Goal: Task Accomplishment & Management: Complete application form

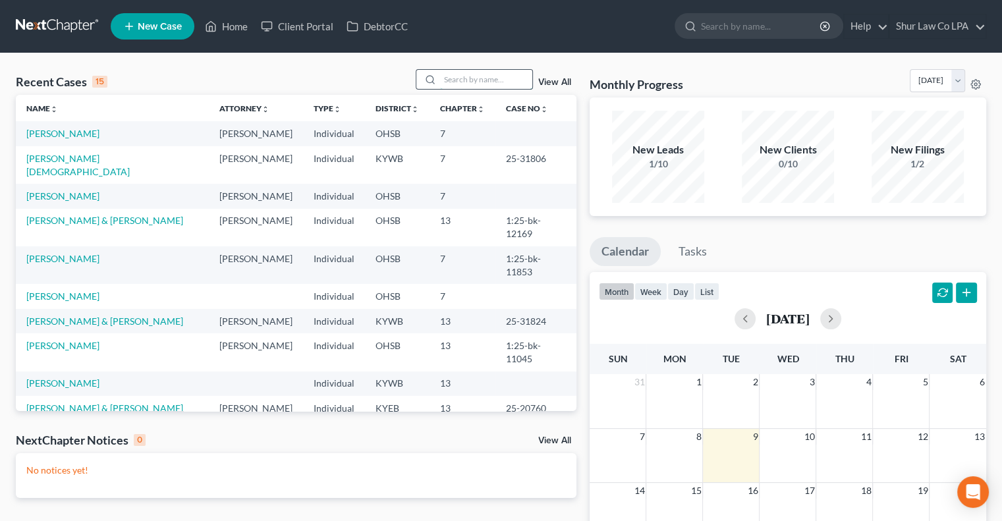
click at [488, 81] on input "search" at bounding box center [486, 79] width 92 height 19
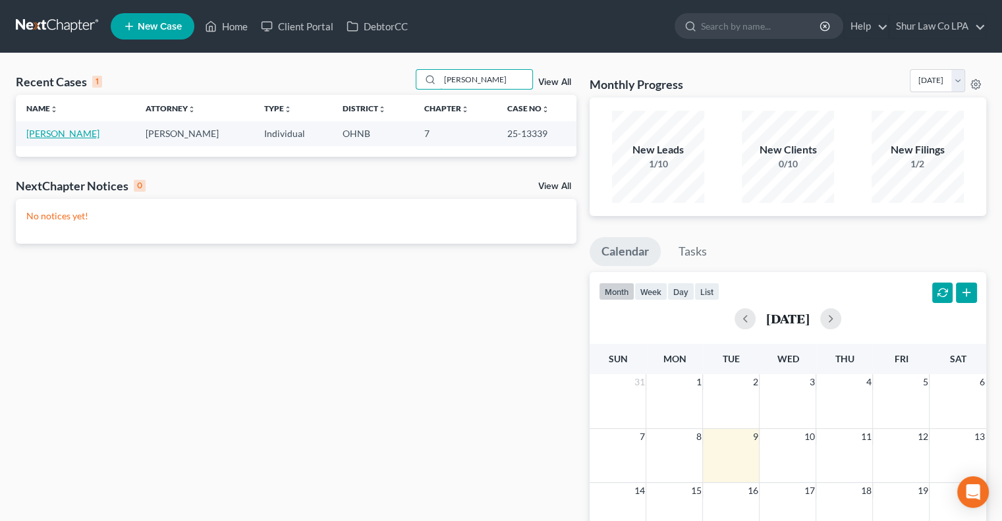
type input "payne"
click at [74, 138] on link "[PERSON_NAME]" at bounding box center [62, 133] width 73 height 11
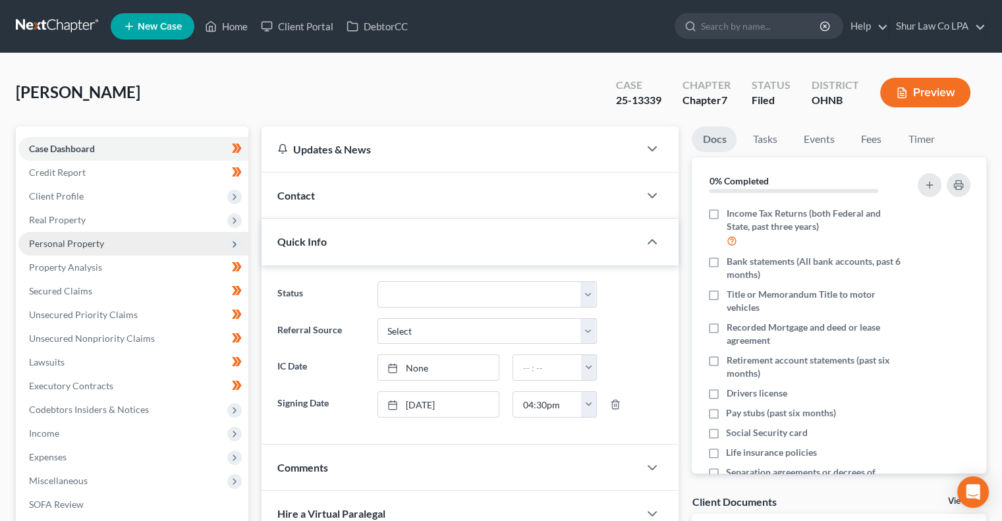
click at [78, 252] on span "Personal Property" at bounding box center [133, 244] width 230 height 24
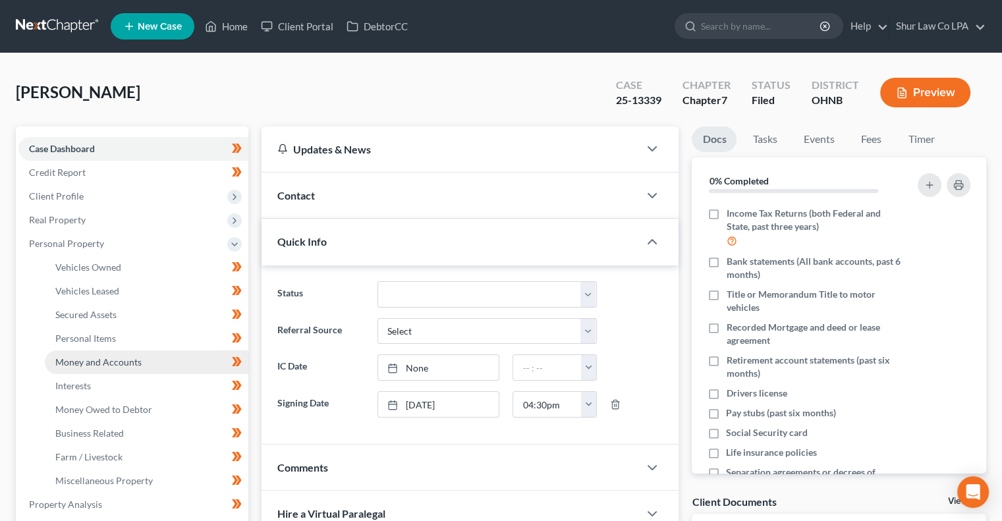
click at [97, 363] on span "Money and Accounts" at bounding box center [98, 361] width 86 height 11
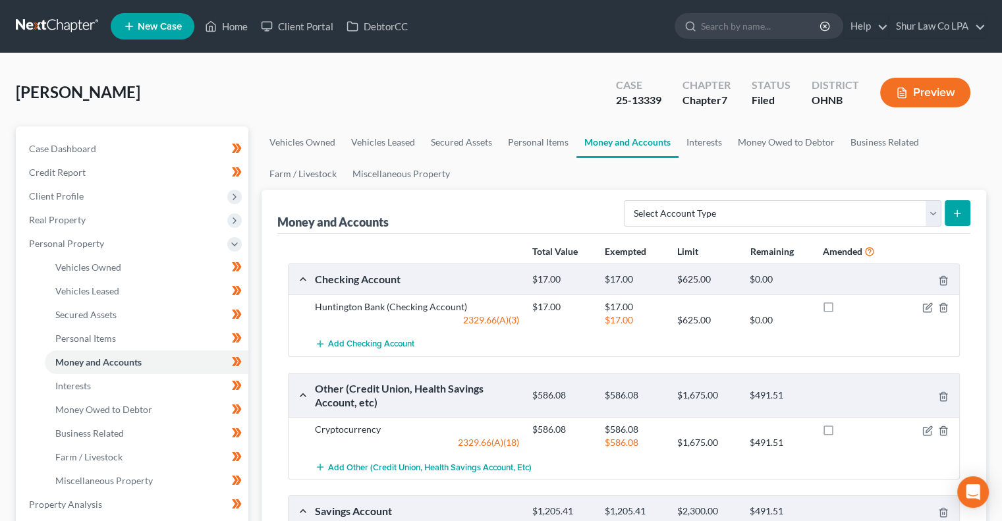
click at [74, 25] on link at bounding box center [58, 26] width 84 height 24
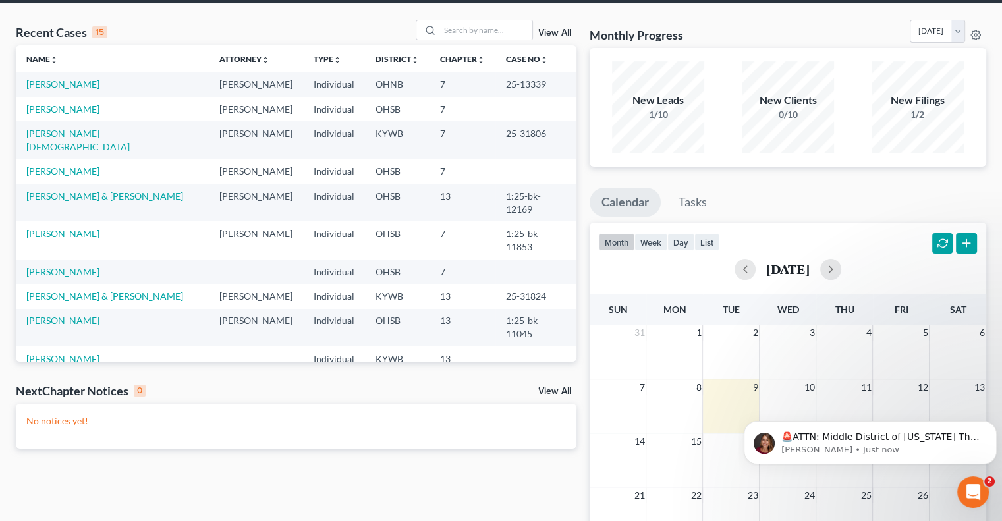
scroll to position [32, 0]
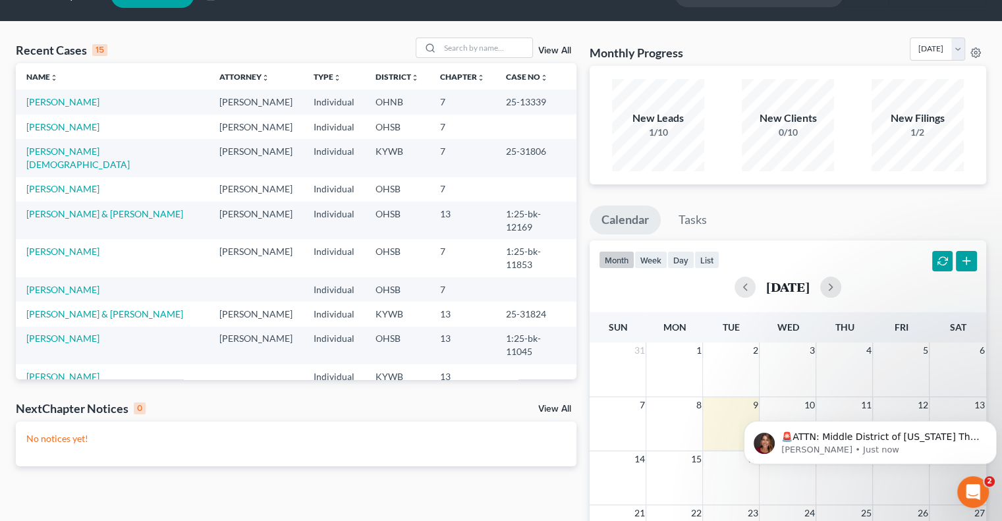
click at [927, 134] on div "1/2" at bounding box center [917, 132] width 92 height 13
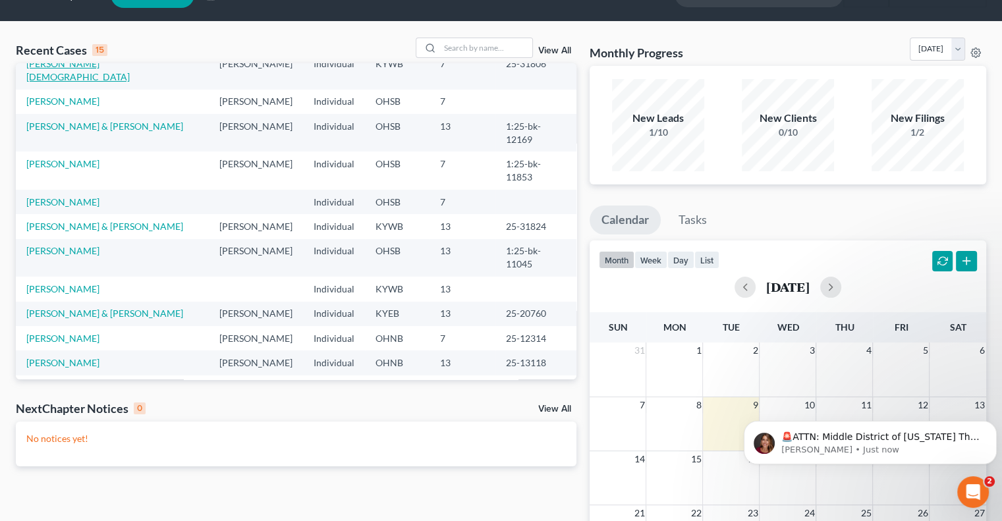
scroll to position [87, 0]
click at [90, 382] on link "[PERSON_NAME] & [PERSON_NAME]" at bounding box center [104, 387] width 157 height 11
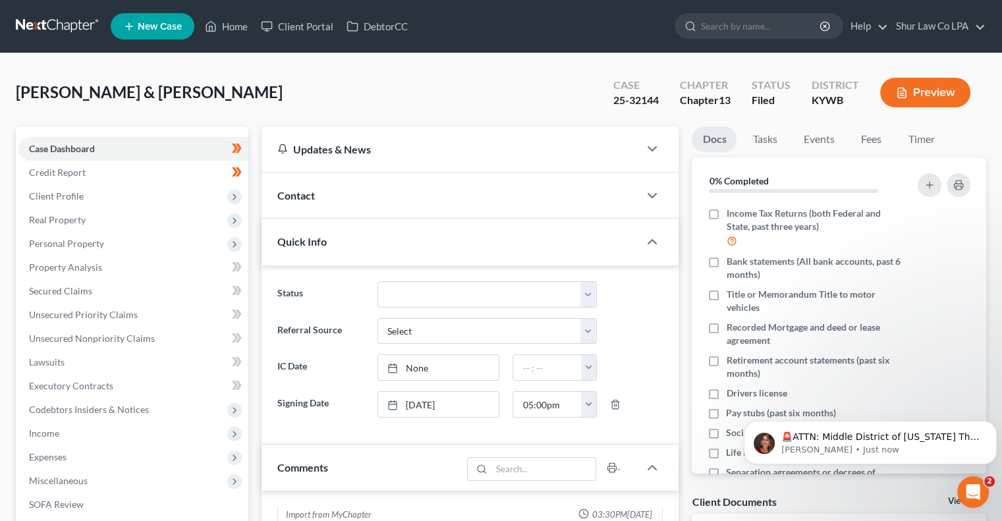
click at [73, 19] on link at bounding box center [58, 26] width 84 height 24
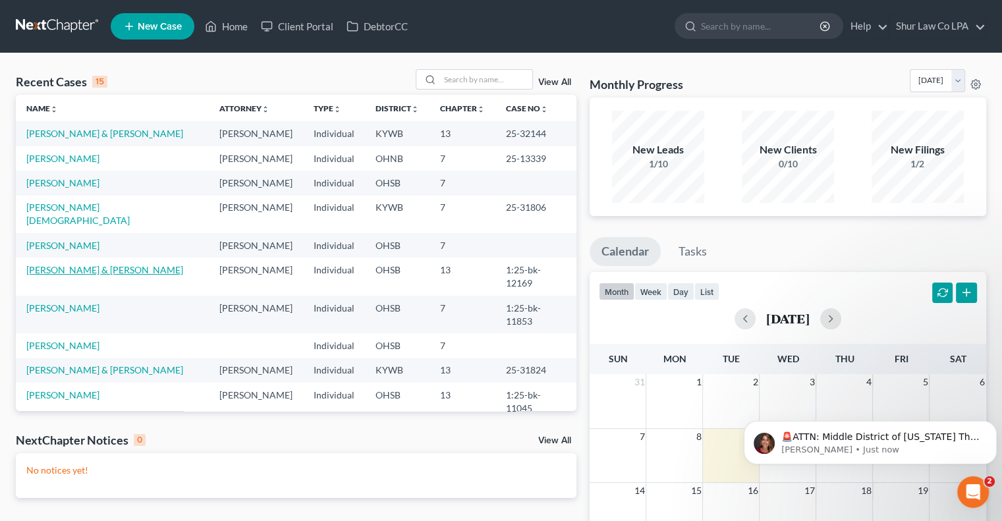
click at [70, 264] on link "[PERSON_NAME] & [PERSON_NAME]" at bounding box center [104, 269] width 157 height 11
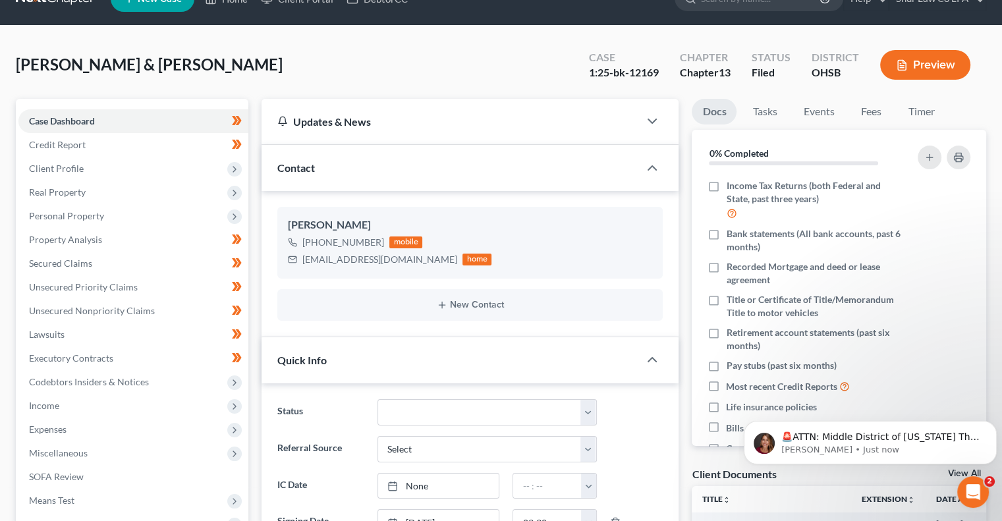
scroll to position [25, 0]
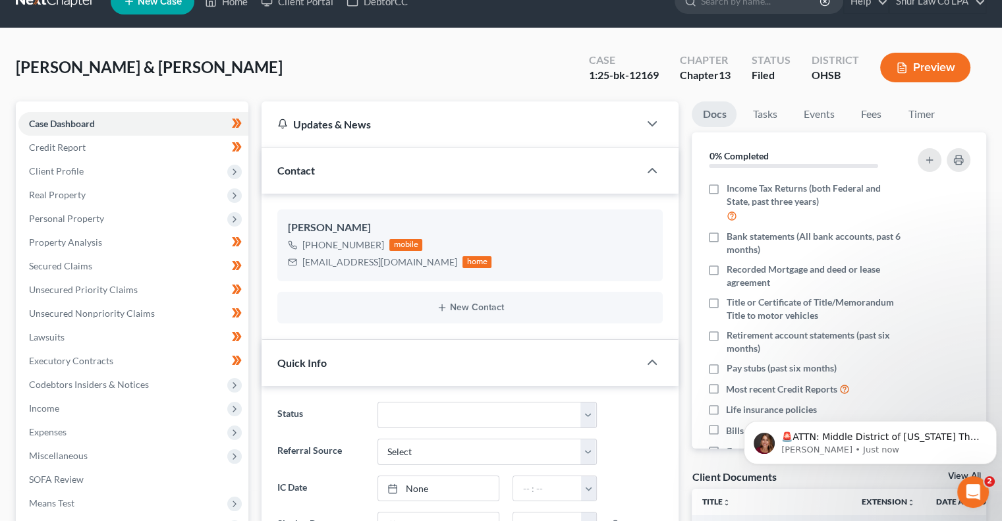
click at [76, 3] on link at bounding box center [58, 1] width 84 height 24
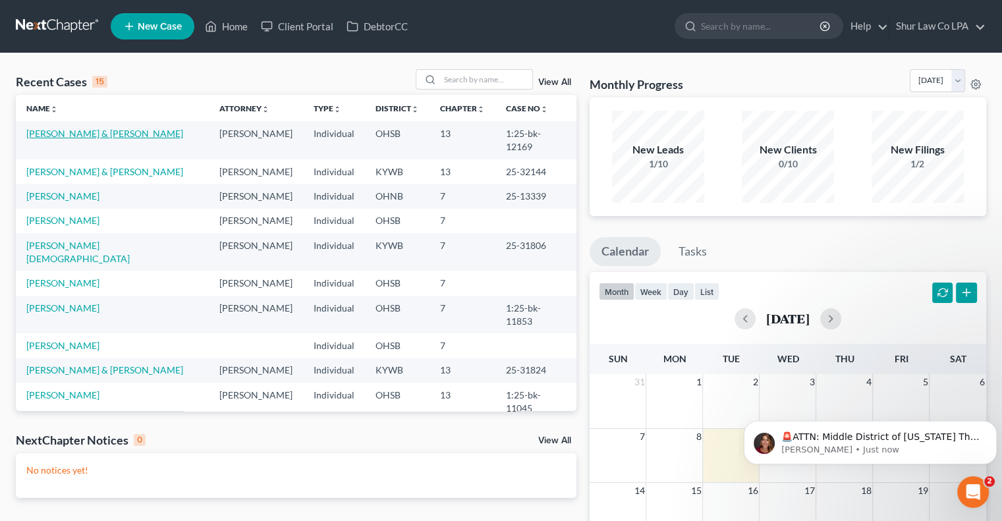
click at [100, 138] on link "[PERSON_NAME] & [PERSON_NAME]" at bounding box center [104, 133] width 157 height 11
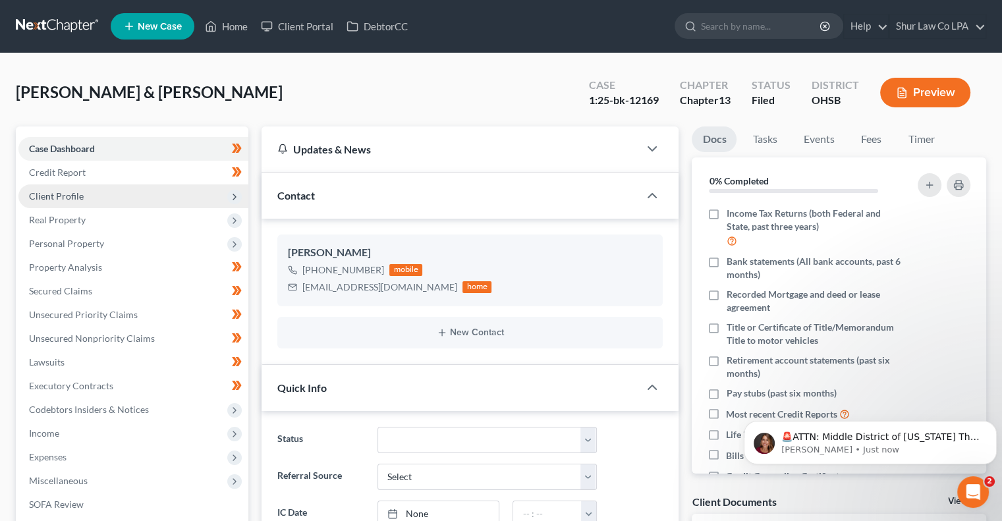
click at [93, 197] on span "Client Profile" at bounding box center [133, 196] width 230 height 24
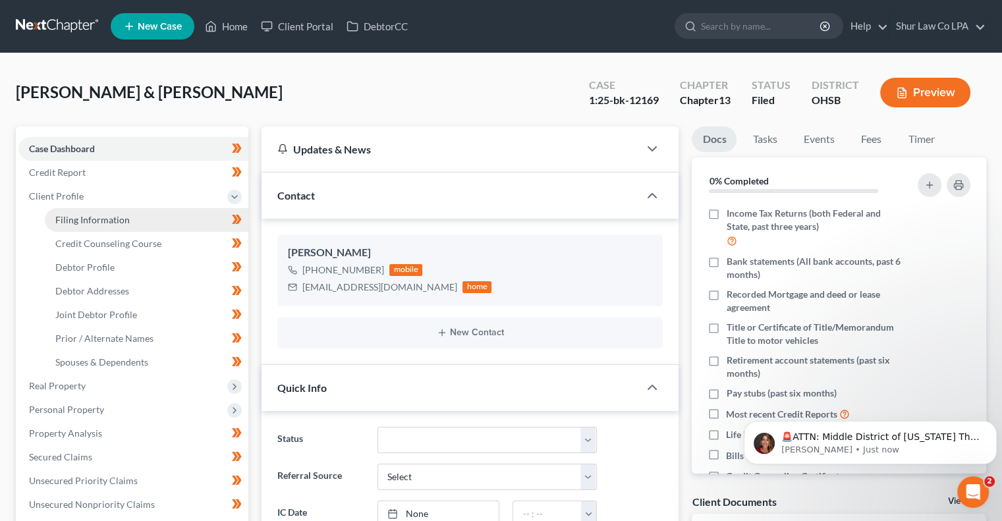
click at [90, 222] on span "Filing Information" at bounding box center [92, 219] width 74 height 11
select select "1"
select select "3"
select select "36"
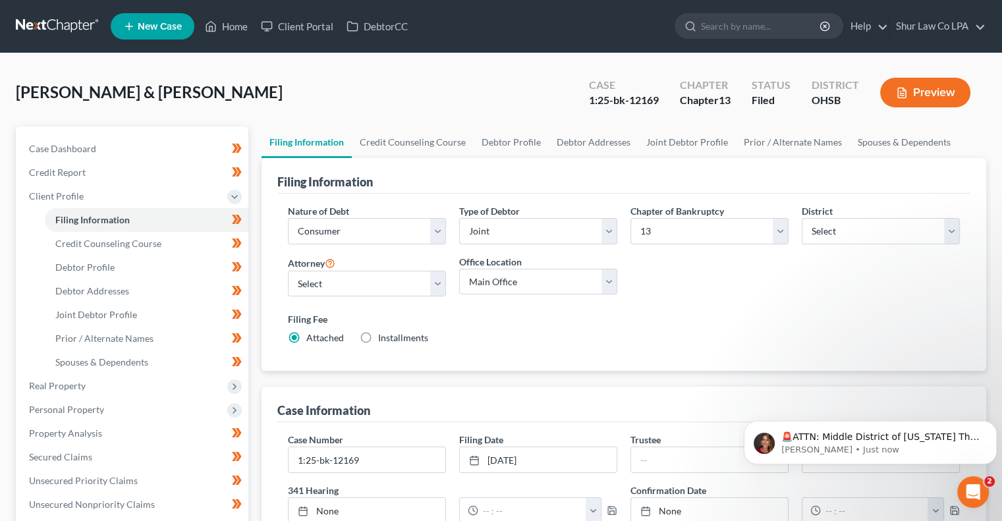
click at [71, 25] on link at bounding box center [58, 26] width 84 height 24
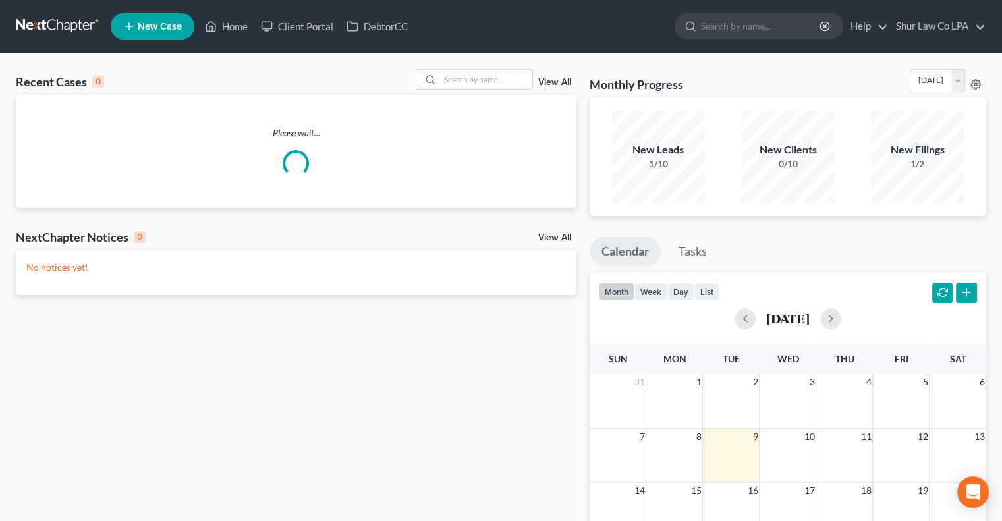
click at [988, 192] on div "Monthly Progress Bankruptcy Bankruptcy September 2025 August 2025 July 2025 Jun…" at bounding box center [788, 395] width 410 height 652
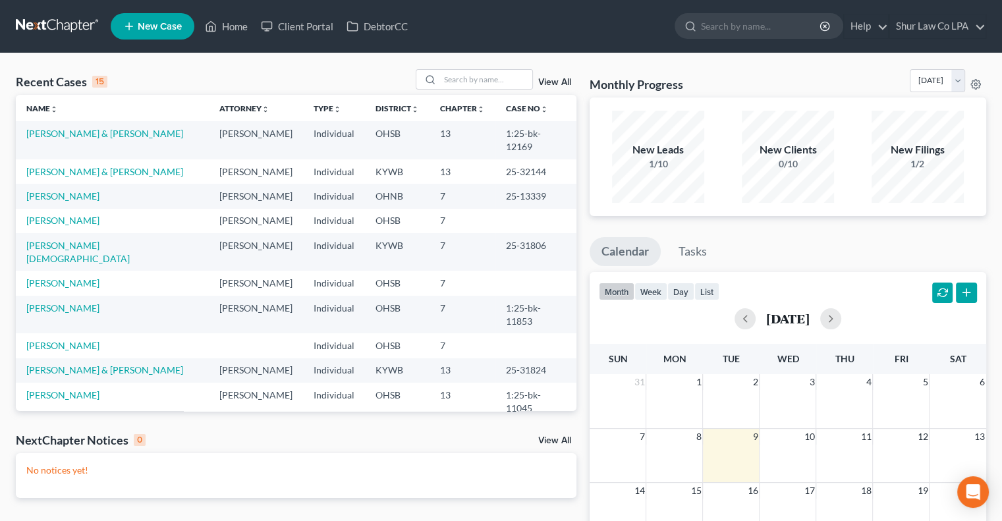
click at [958, 163] on div "1/2" at bounding box center [917, 163] width 92 height 13
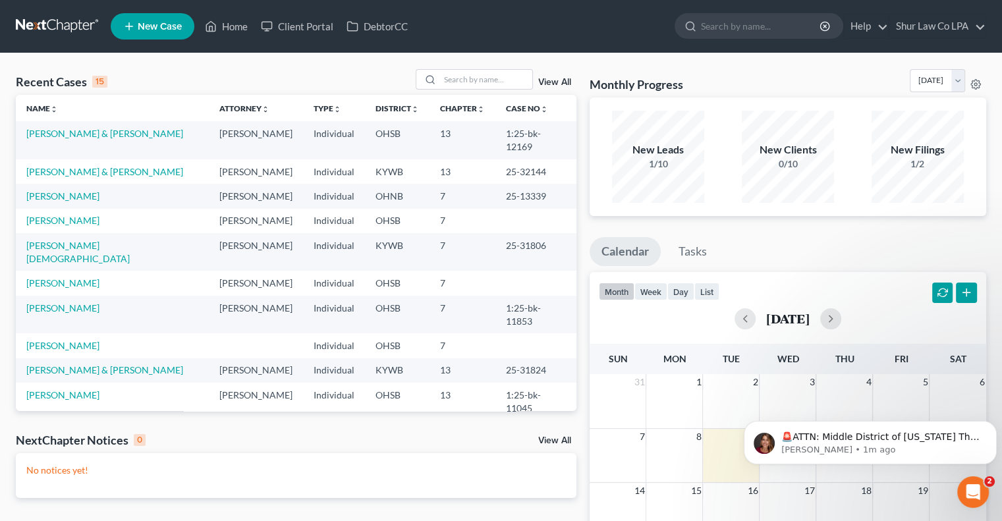
click at [966, 101] on div "New Leads 1/10 New Clients 0/10 New Filings 1/2" at bounding box center [787, 156] width 396 height 119
click at [914, 157] on div "New Filings" at bounding box center [917, 149] width 92 height 15
click at [793, 155] on div "New Clients" at bounding box center [788, 149] width 92 height 15
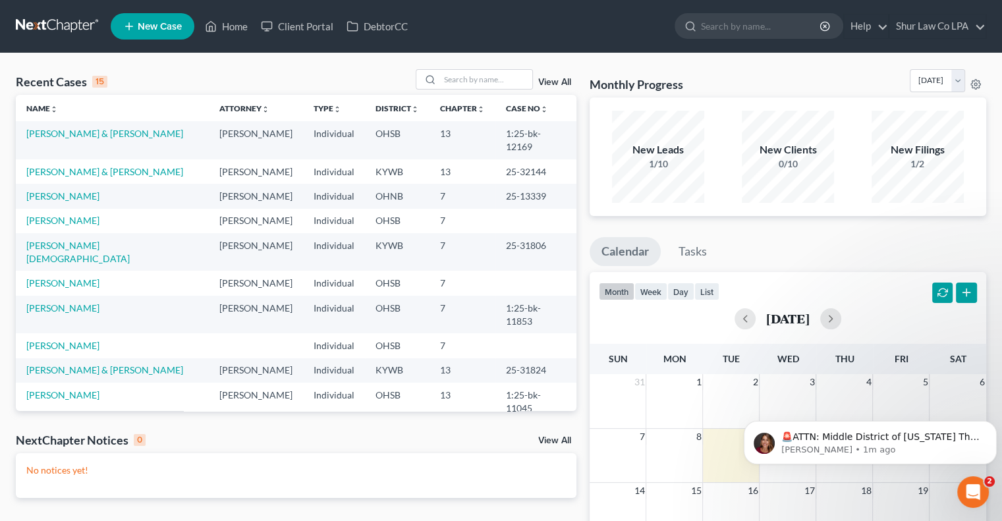
click at [650, 154] on div "New Leads" at bounding box center [658, 149] width 92 height 15
click at [47, 215] on link "[PERSON_NAME]" at bounding box center [62, 220] width 73 height 11
select select "3"
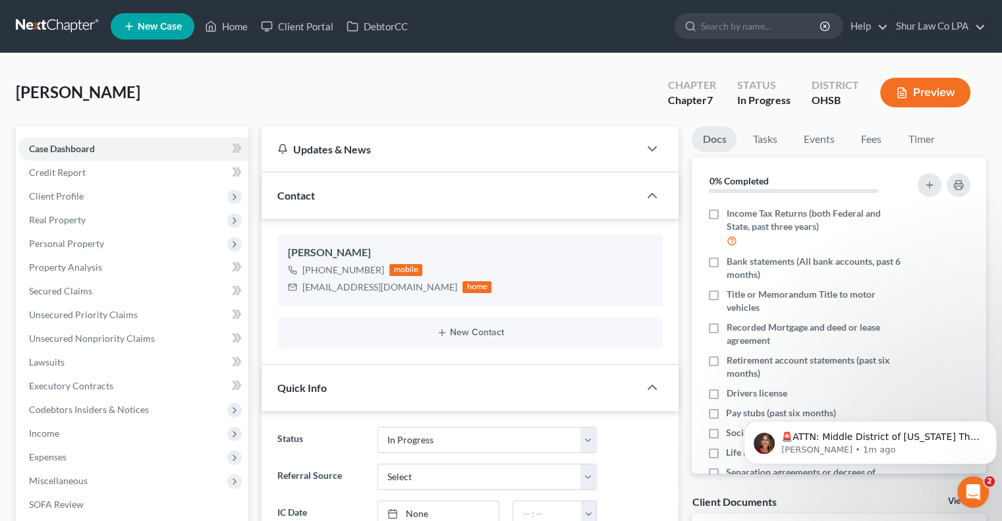
click at [440, 208] on div "Contact" at bounding box center [449, 195] width 377 height 45
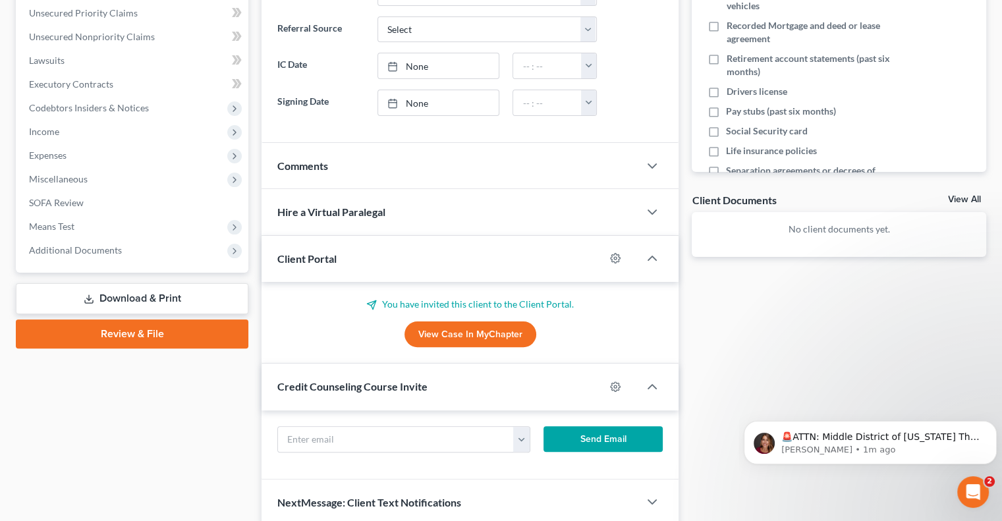
click at [427, 246] on div "Client Portal" at bounding box center [432, 258] width 343 height 45
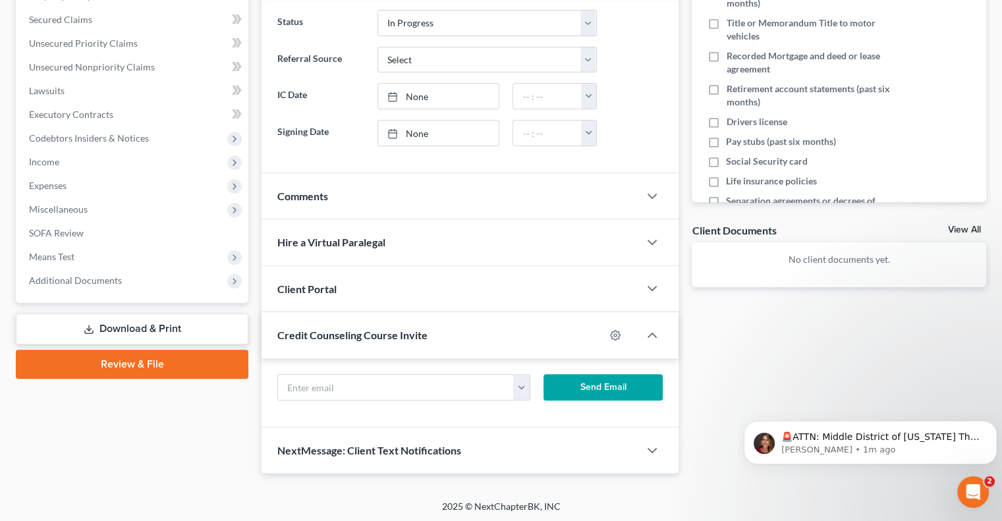
click at [403, 350] on div "Credit Counseling Course Invite" at bounding box center [432, 334] width 343 height 45
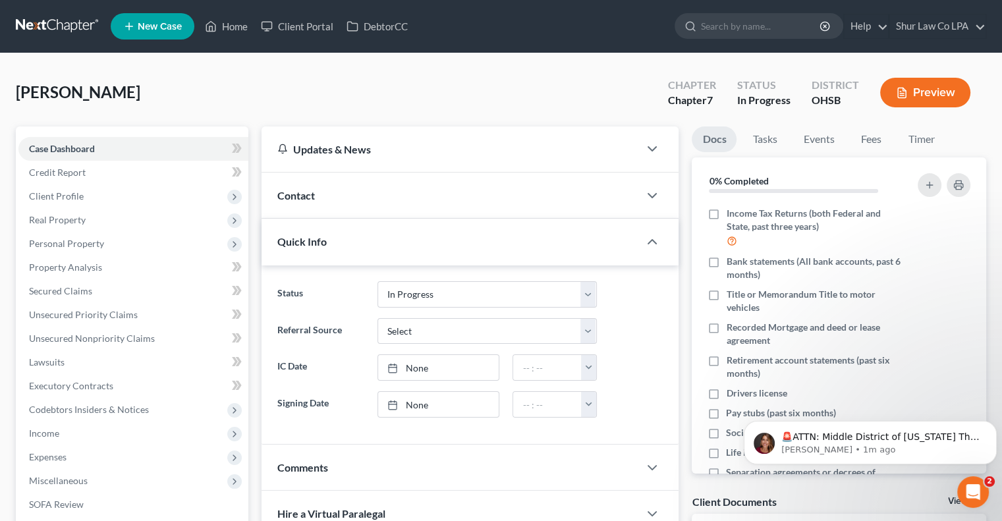
click at [80, 26] on link at bounding box center [58, 26] width 84 height 24
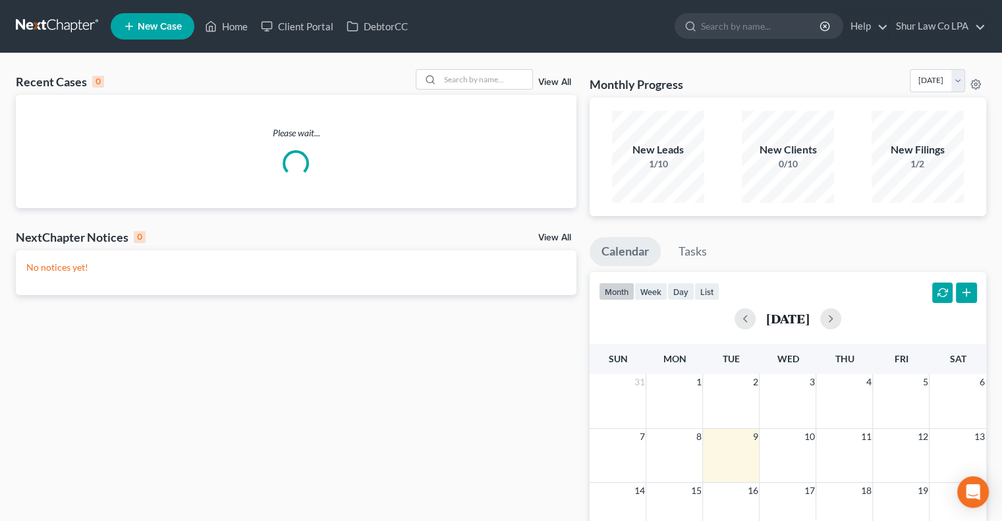
click at [564, 84] on link "View All" at bounding box center [554, 82] width 33 height 9
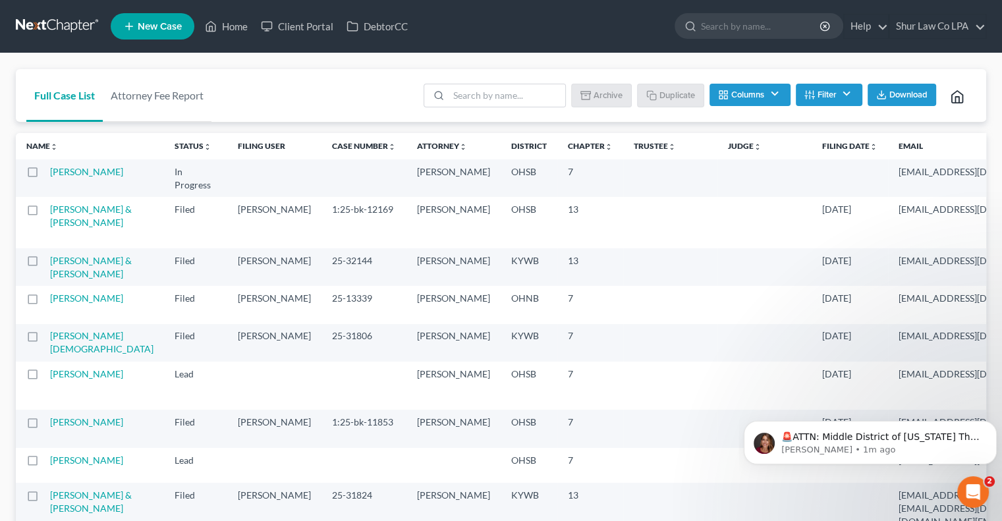
drag, startPoint x: 564, startPoint y: 84, endPoint x: 388, endPoint y: 125, distance: 180.7
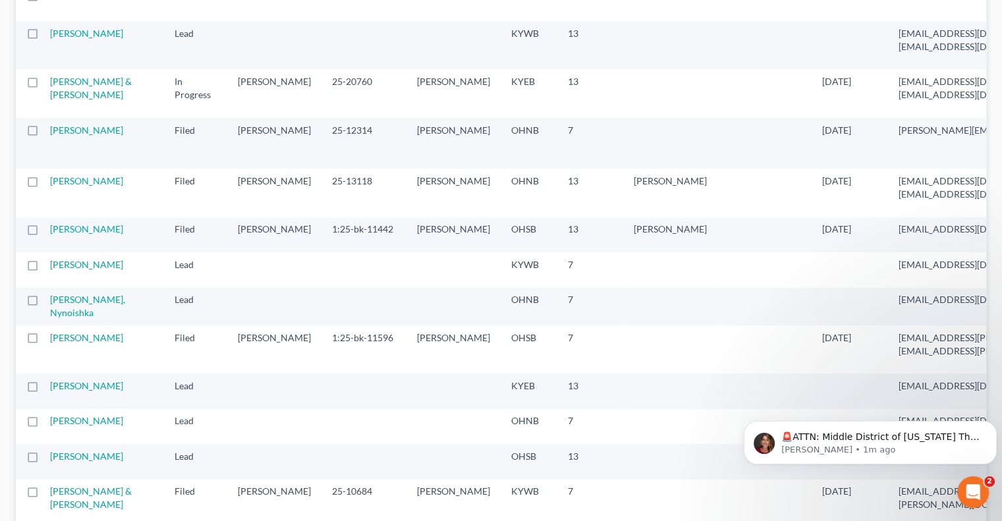
scroll to position [564, 0]
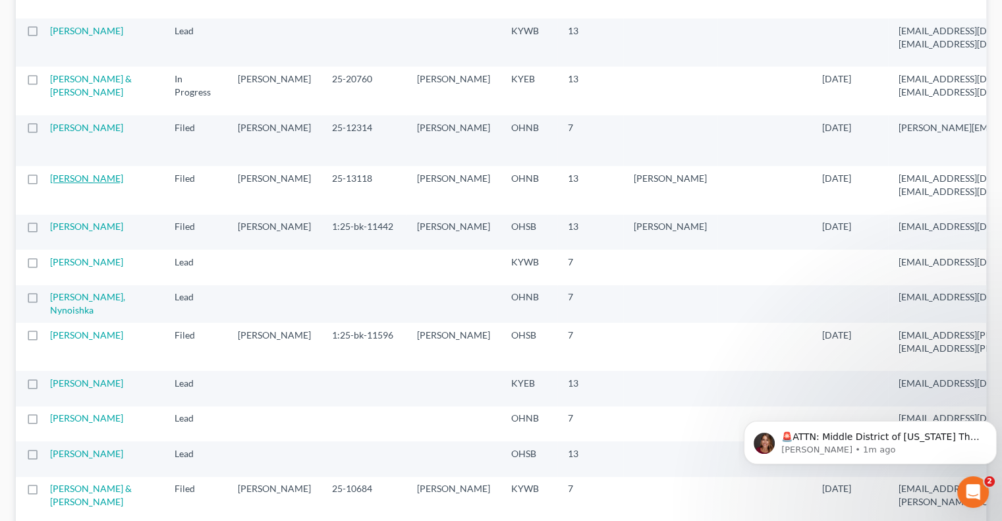
click at [92, 184] on link "[PERSON_NAME]" at bounding box center [86, 178] width 73 height 11
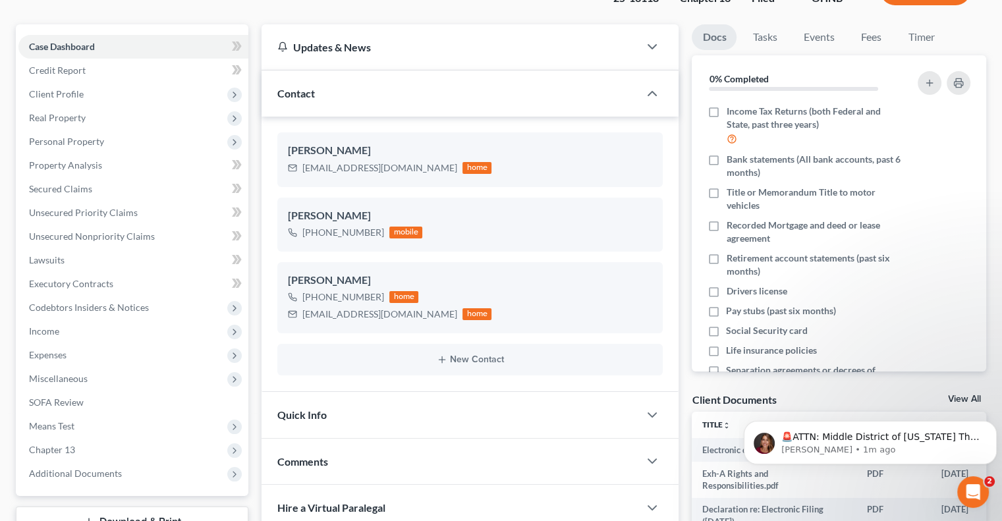
scroll to position [97, 0]
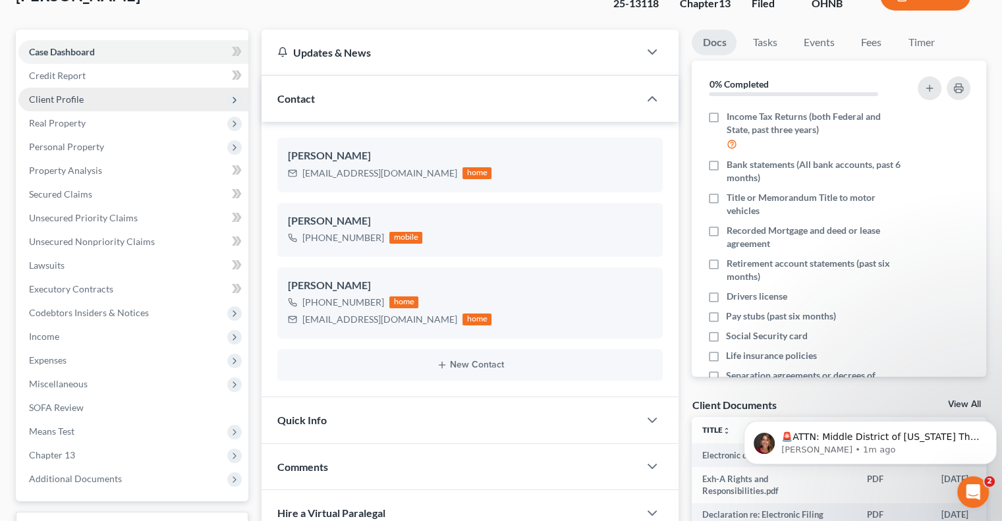
click at [124, 95] on span "Client Profile" at bounding box center [133, 100] width 230 height 24
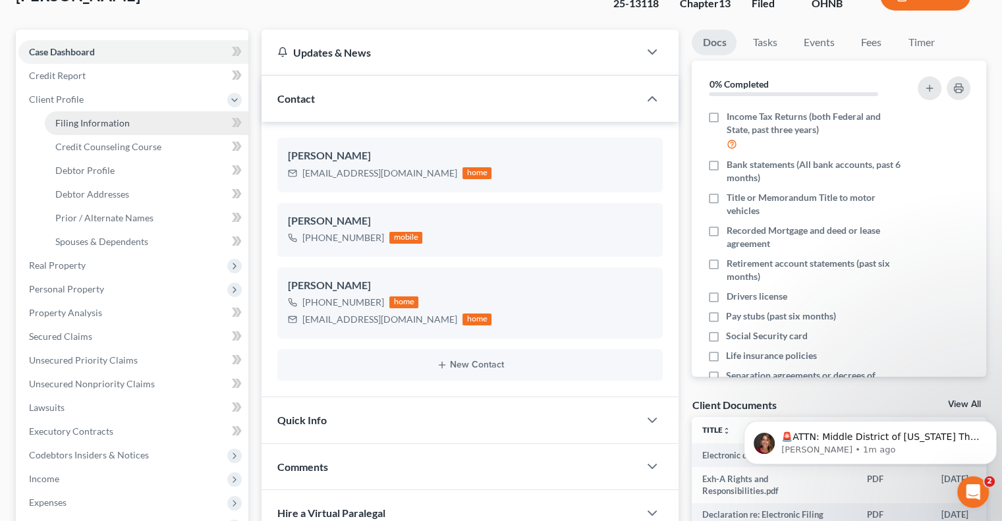
click at [111, 124] on span "Filing Information" at bounding box center [92, 122] width 74 height 11
select select "1"
select select "0"
select select "3"
select select "61"
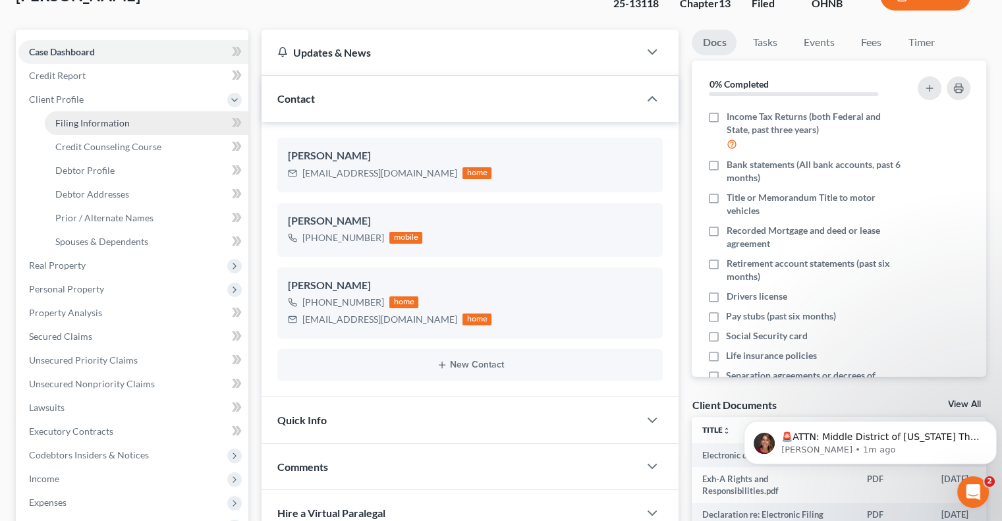
select select "1"
select select "36"
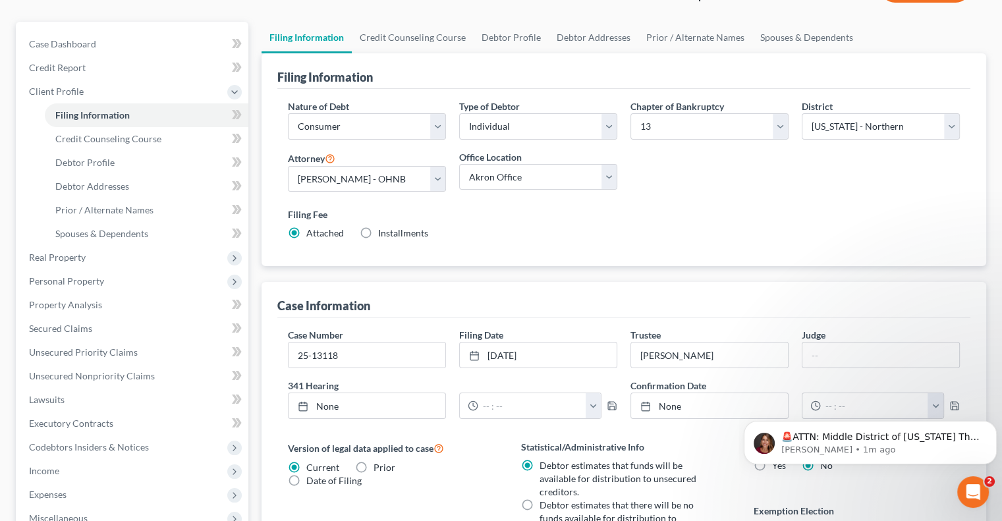
scroll to position [107, 0]
click at [300, 277] on div "Filing Information Nature of Debt Select Business Consumer Other Nature of Busi…" at bounding box center [623, 379] width 724 height 657
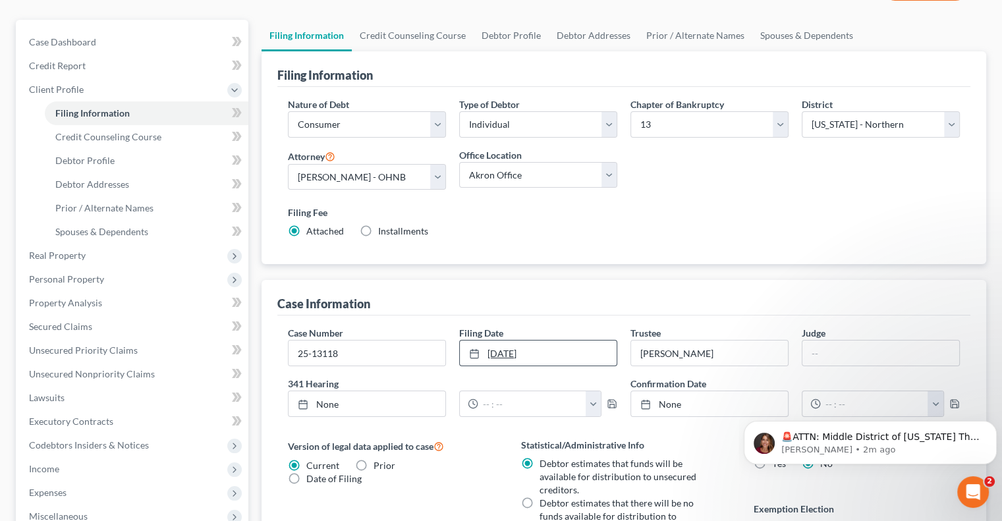
click at [511, 350] on link "9/24/2025" at bounding box center [538, 353] width 157 height 25
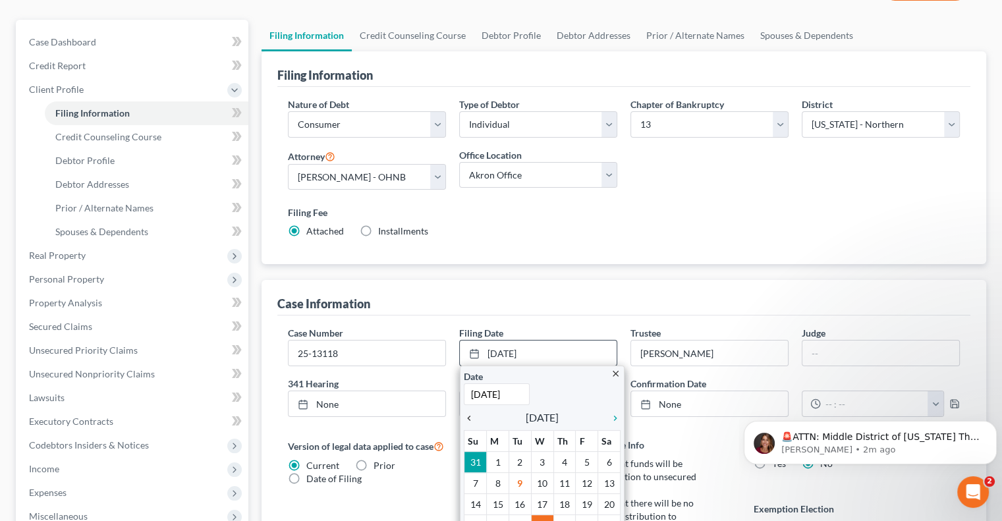
click at [464, 414] on icon "chevron_left" at bounding box center [472, 418] width 17 height 11
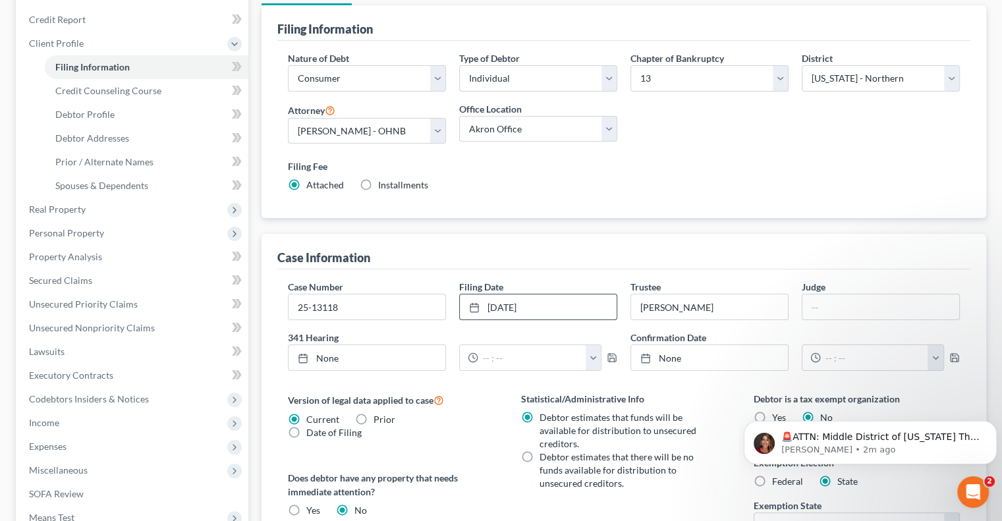
scroll to position [0, 0]
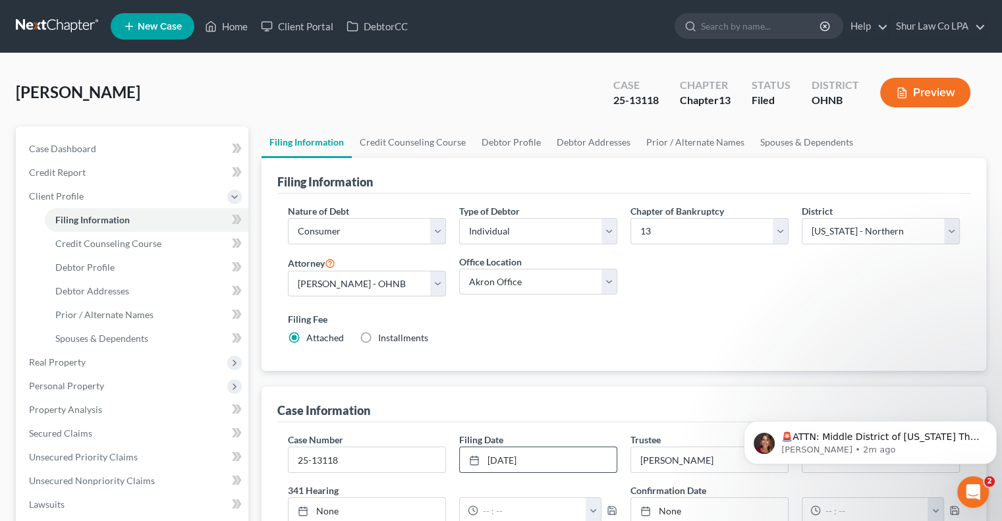
click at [71, 40] on nav "Home New Case Client Portal DebtorCC Shur Law Co LPA shelbie@shurlaw.com My Acc…" at bounding box center [501, 26] width 1002 height 53
click at [65, 22] on link at bounding box center [58, 26] width 84 height 24
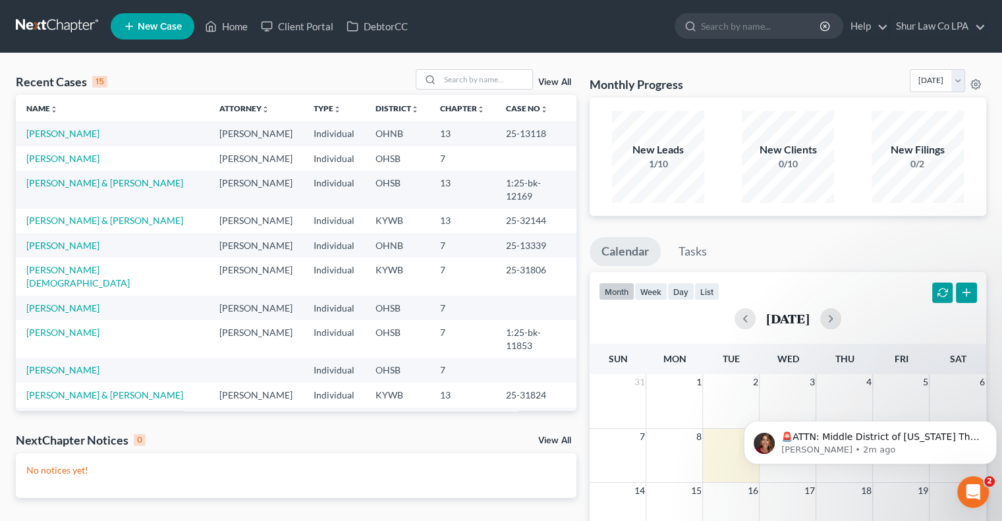
click at [293, 437] on div "NextChapter Notices 0 View All" at bounding box center [296, 442] width 560 height 21
click at [66, 240] on link "[PERSON_NAME]" at bounding box center [62, 245] width 73 height 11
select select "2"
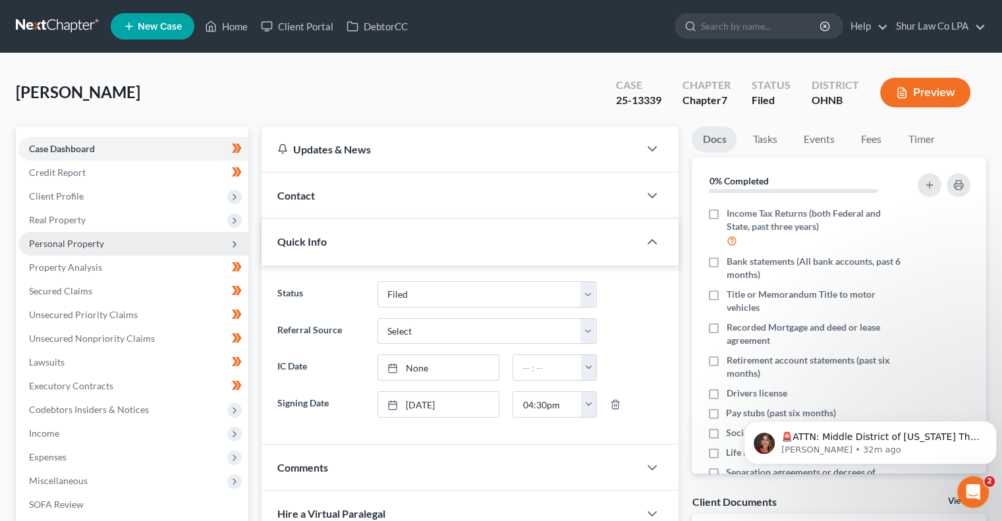
click at [61, 239] on span "Personal Property" at bounding box center [66, 243] width 75 height 11
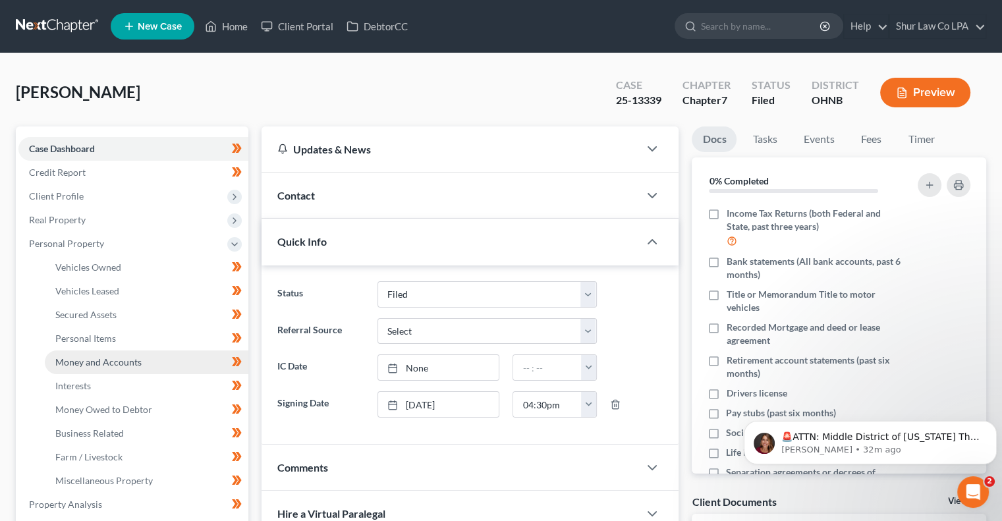
click at [90, 358] on span "Money and Accounts" at bounding box center [98, 361] width 86 height 11
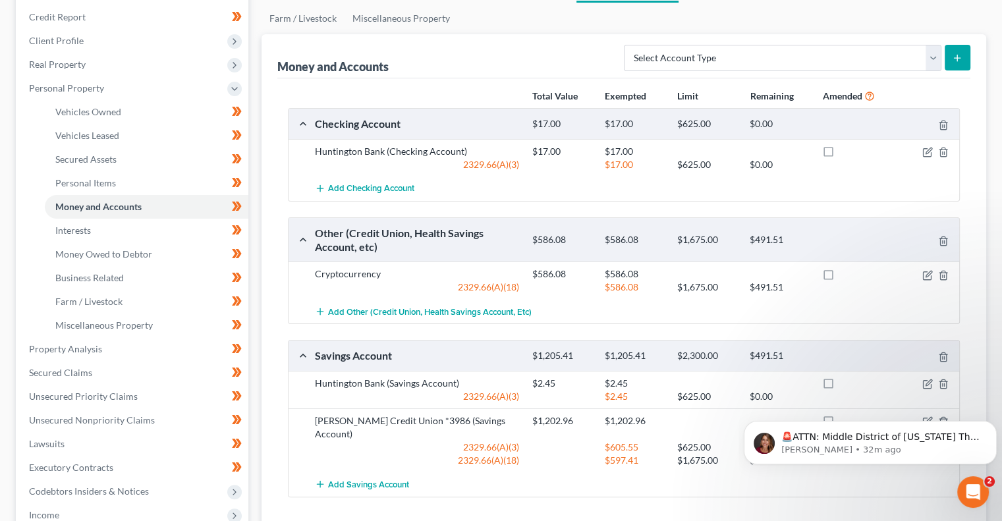
scroll to position [157, 0]
